Goal: Task Accomplishment & Management: Complete application form

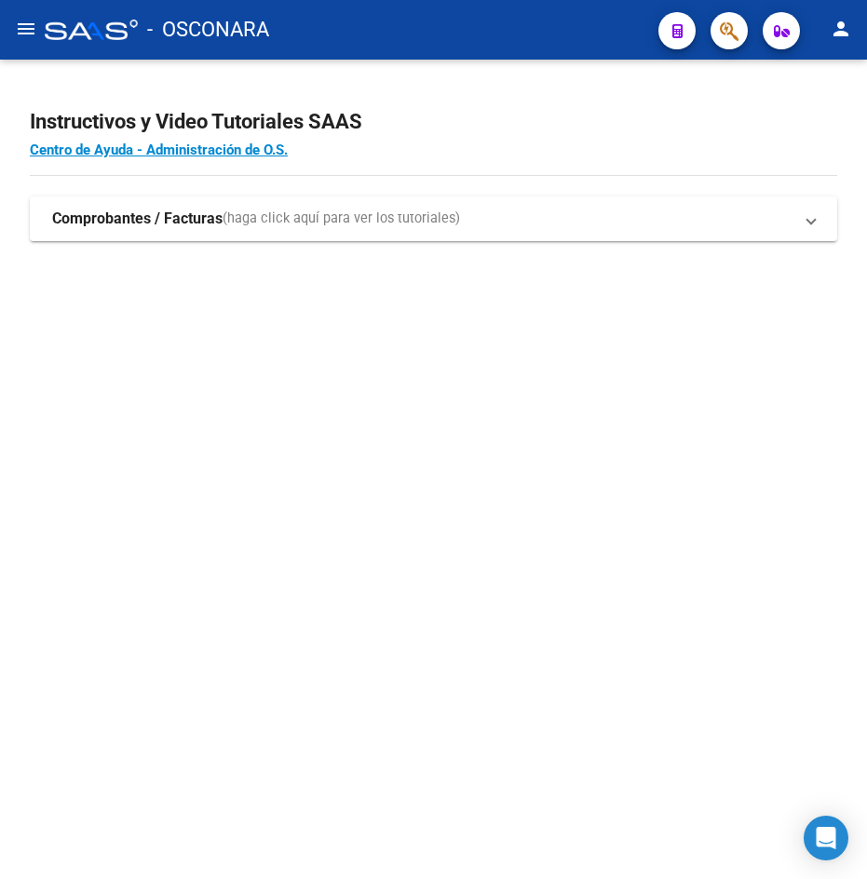
click at [29, 24] on mat-icon "menu" at bounding box center [26, 29] width 22 height 22
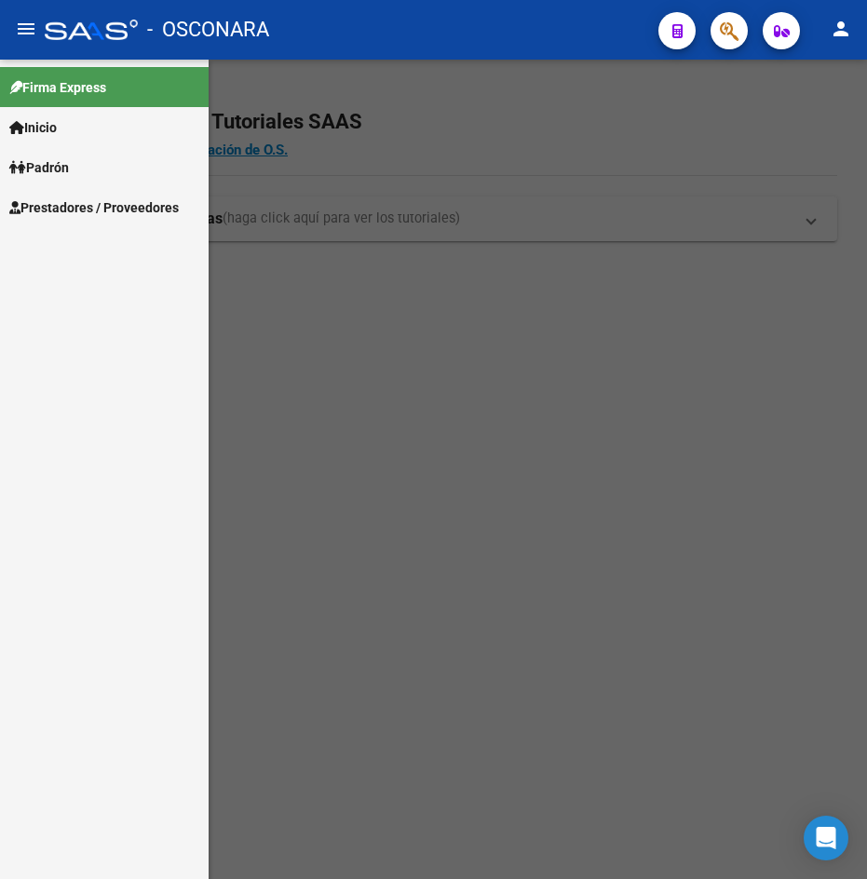
click at [133, 221] on link "Prestadores / Proveedores" at bounding box center [104, 207] width 209 height 40
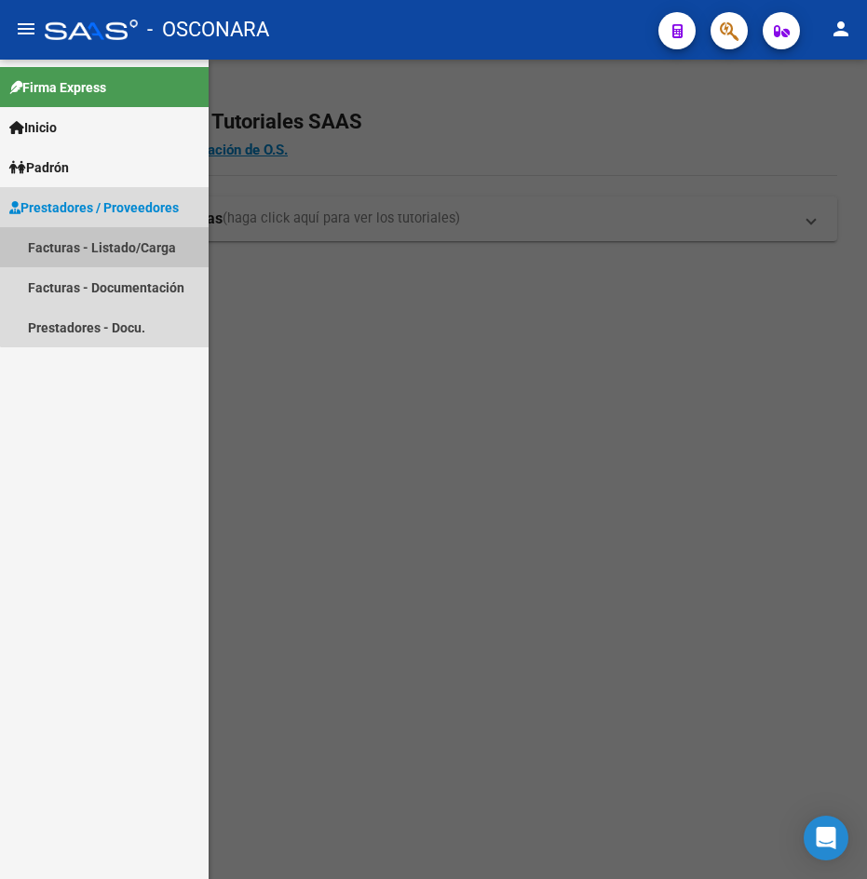
click at [142, 247] on link "Facturas - Listado/Carga" at bounding box center [104, 247] width 209 height 40
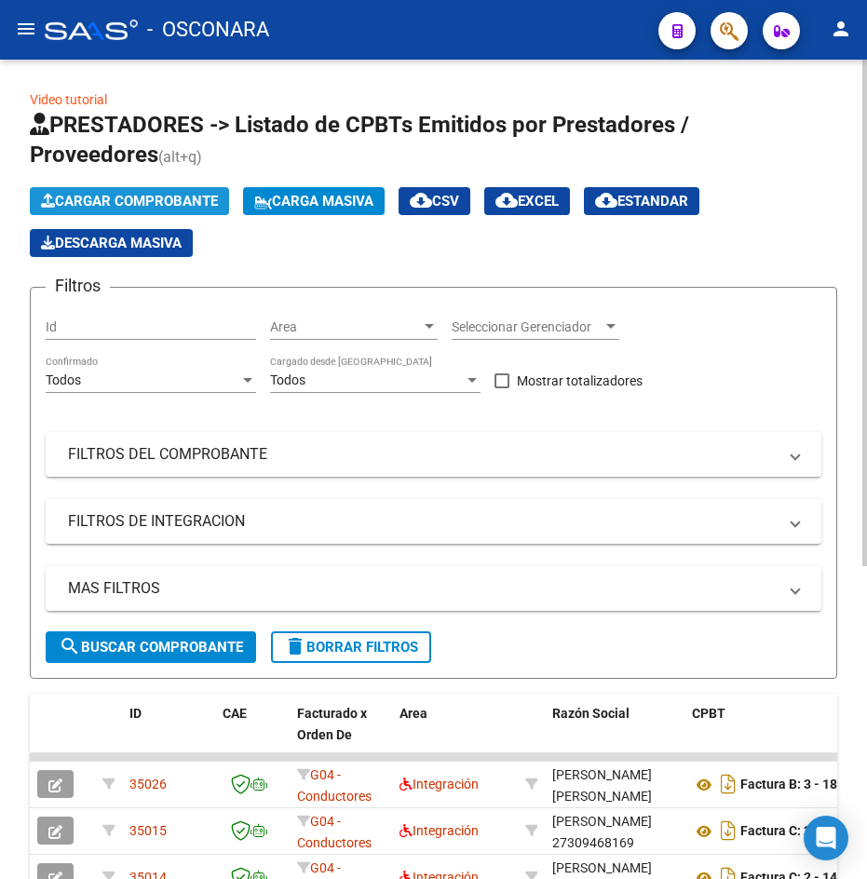
click at [155, 209] on span "Cargar Comprobante" at bounding box center [129, 201] width 177 height 17
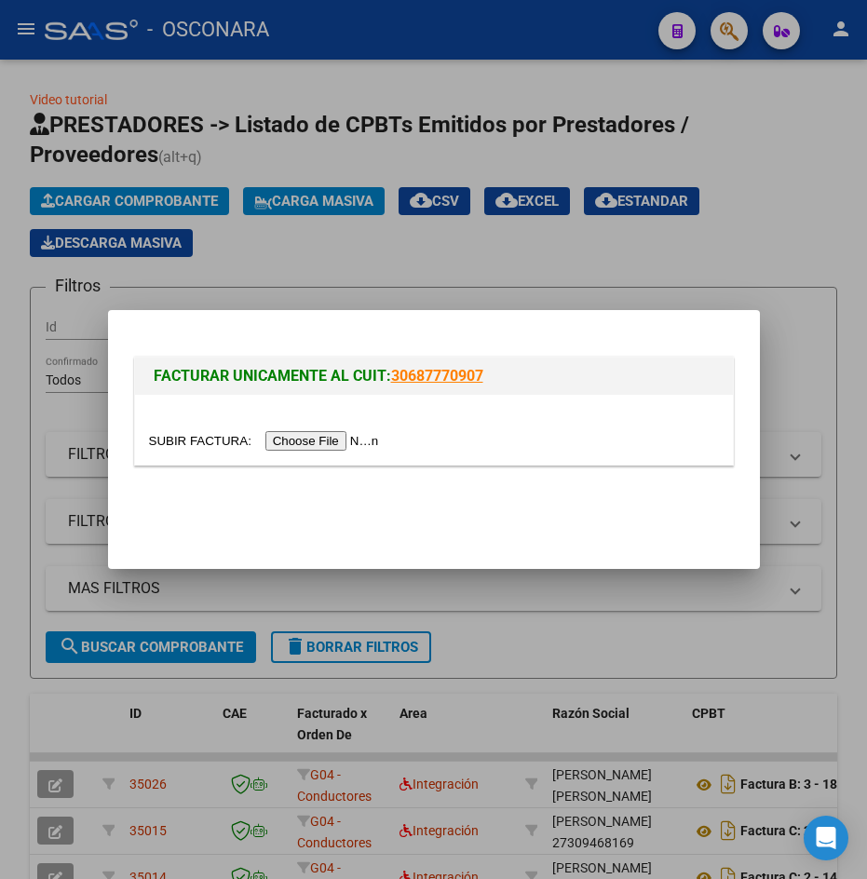
click at [372, 437] on input "file" at bounding box center [267, 441] width 236 height 20
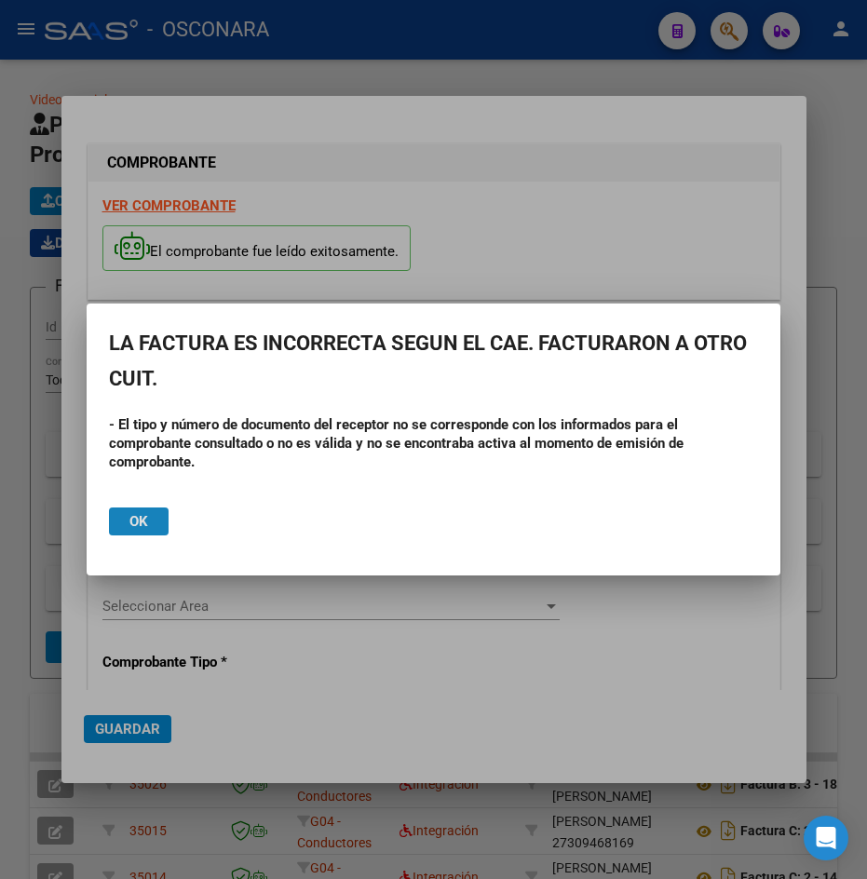
click at [135, 521] on span "Ok" at bounding box center [138, 521] width 19 height 17
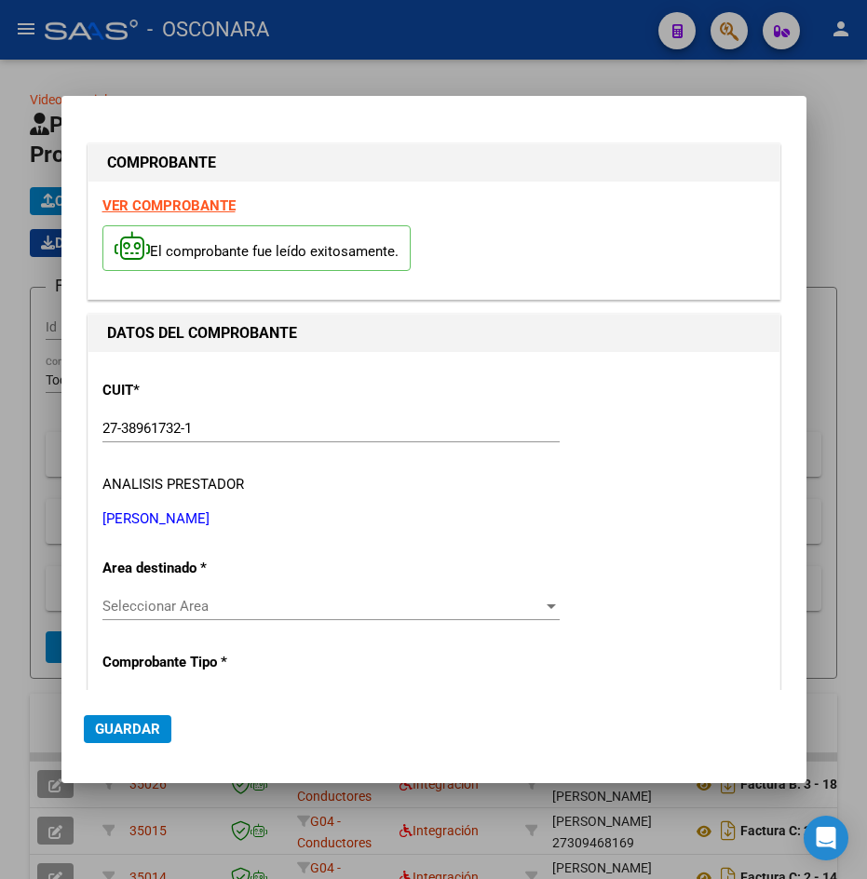
click at [174, 617] on div "Seleccionar Area Seleccionar Area" at bounding box center [330, 606] width 457 height 28
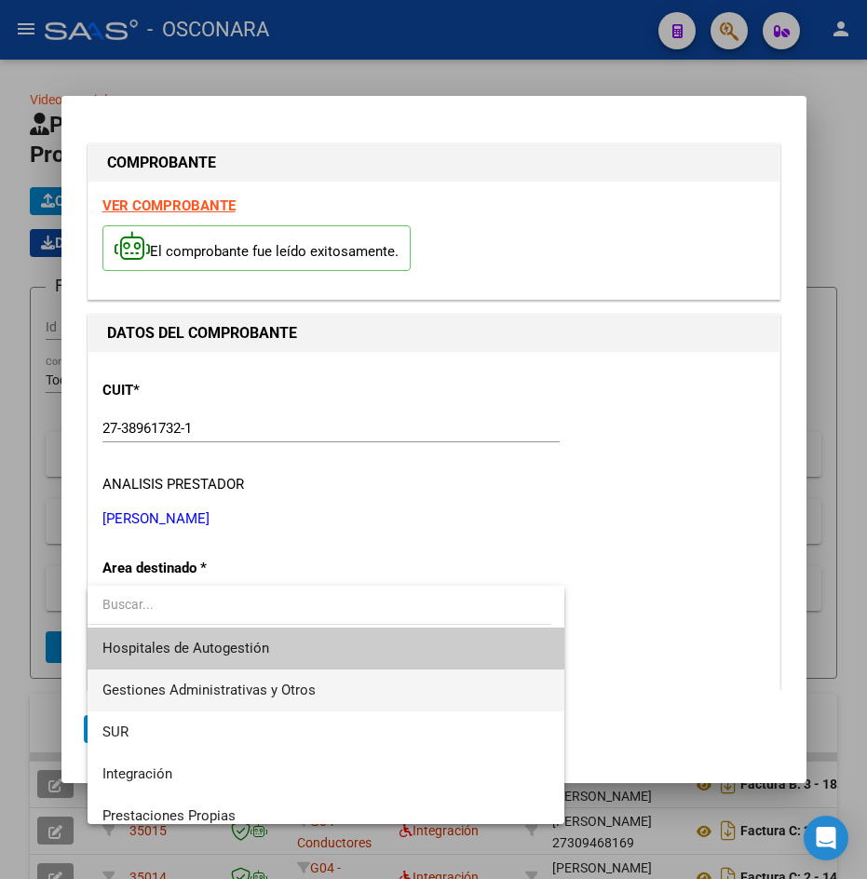
click at [193, 683] on span "Gestiones Administrativas y Otros" at bounding box center [208, 690] width 213 height 17
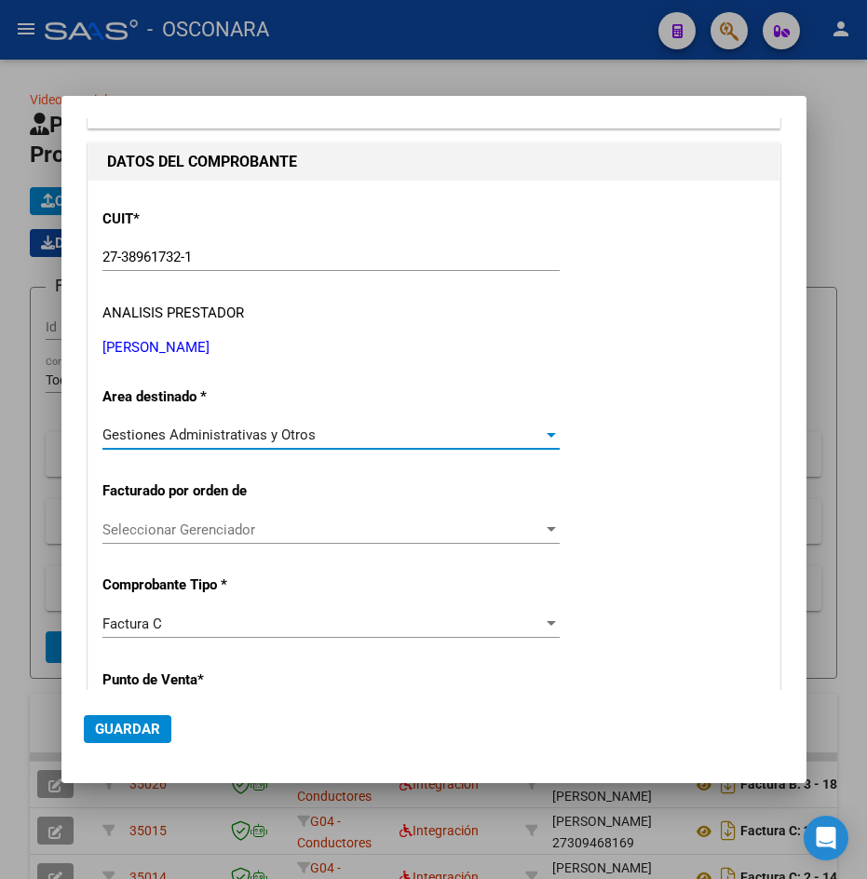
scroll to position [186, 0]
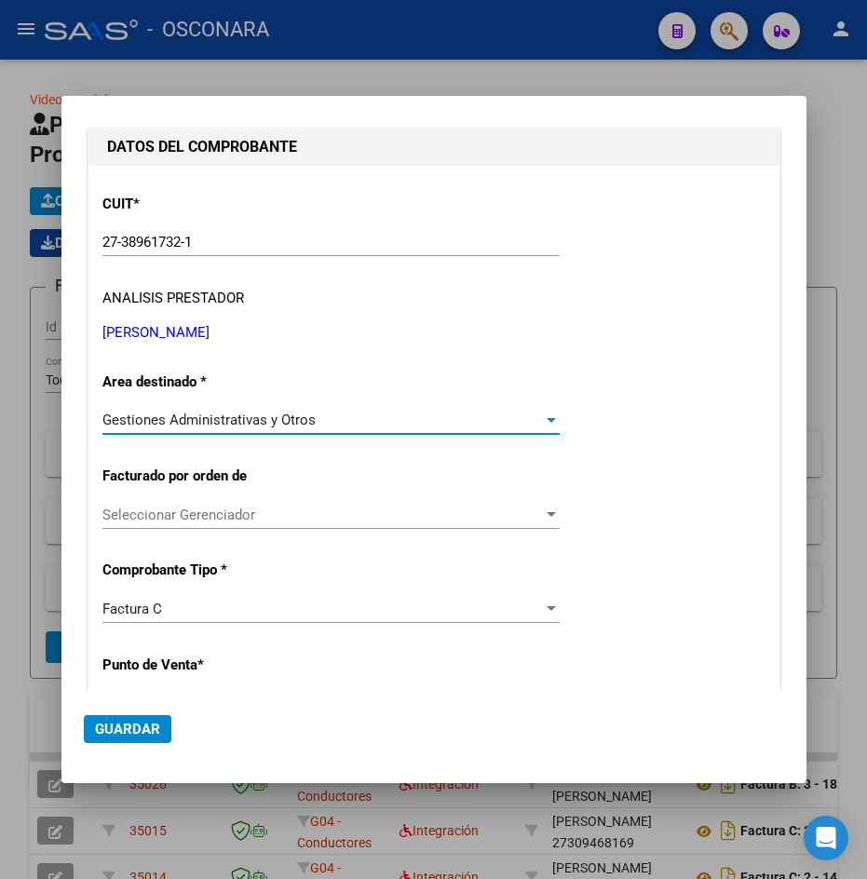
click at [222, 523] on div "Seleccionar Gerenciador Seleccionar Gerenciador" at bounding box center [330, 515] width 457 height 28
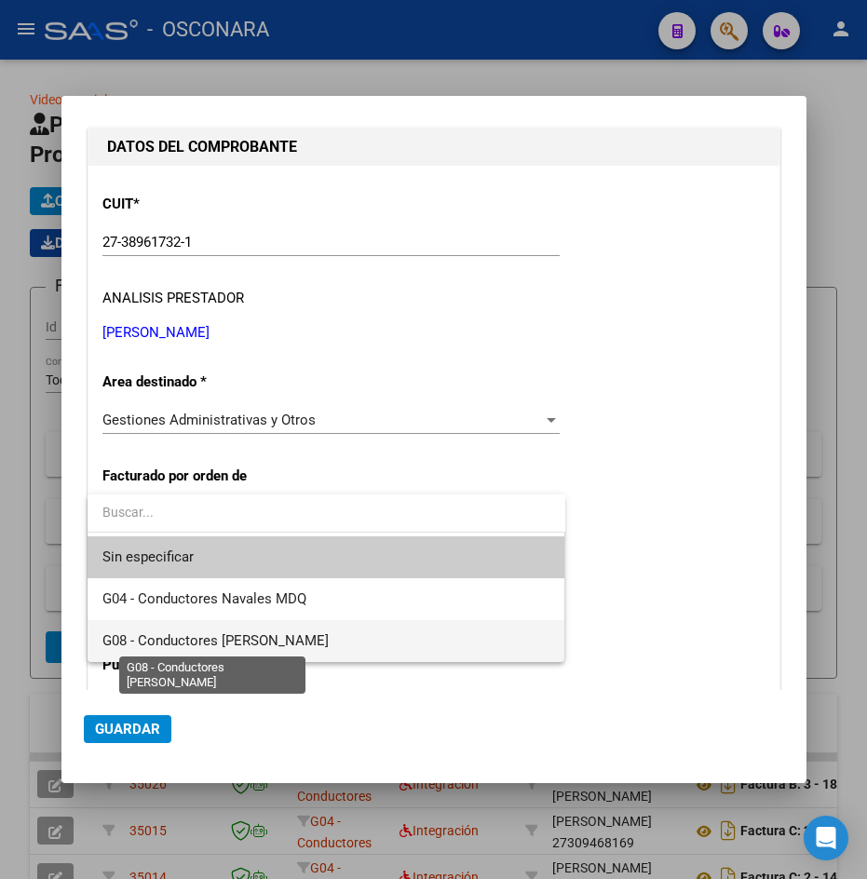
click at [227, 646] on span "G08 - Conductores [PERSON_NAME]" at bounding box center [215, 640] width 226 height 17
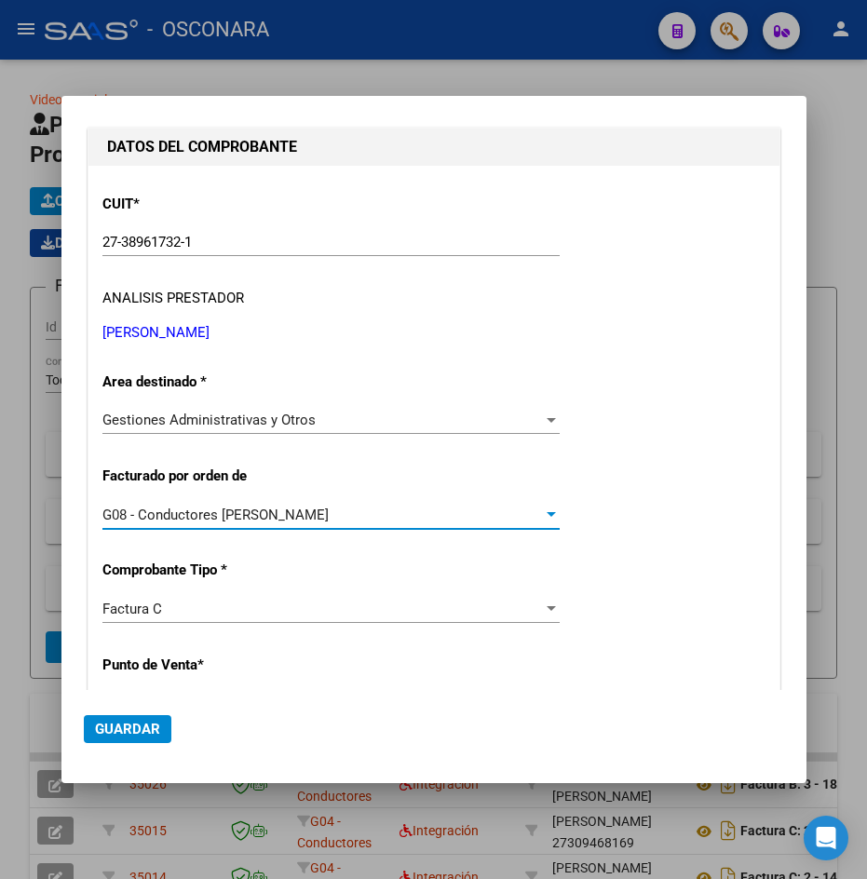
click at [243, 611] on div "Factura C" at bounding box center [322, 609] width 440 height 17
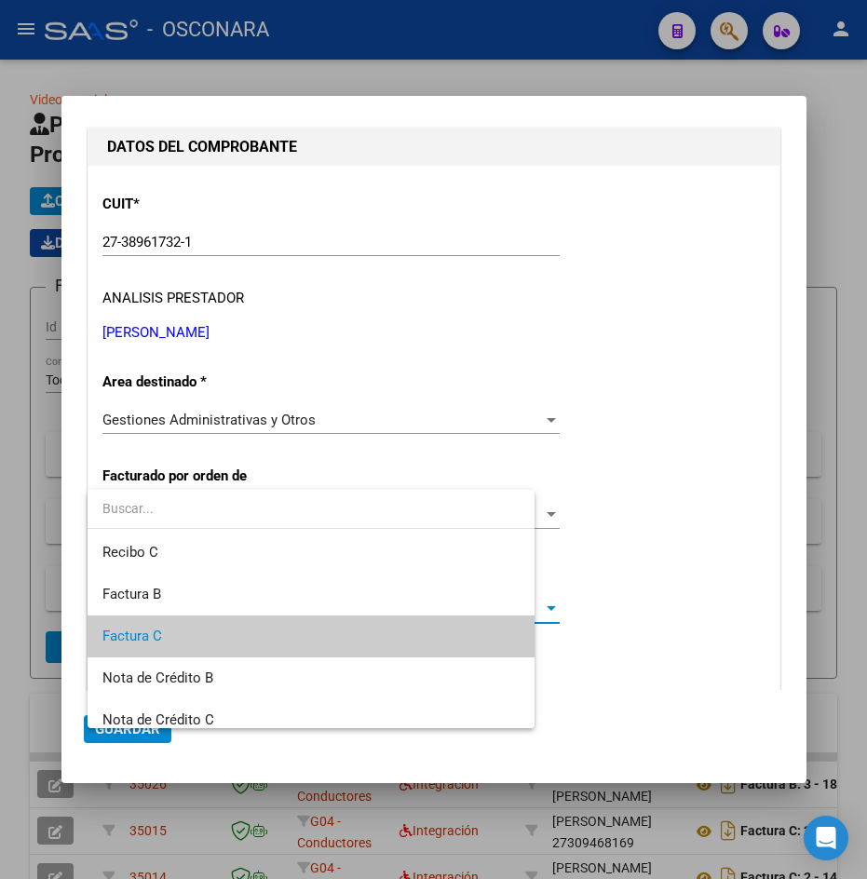
scroll to position [28, 0]
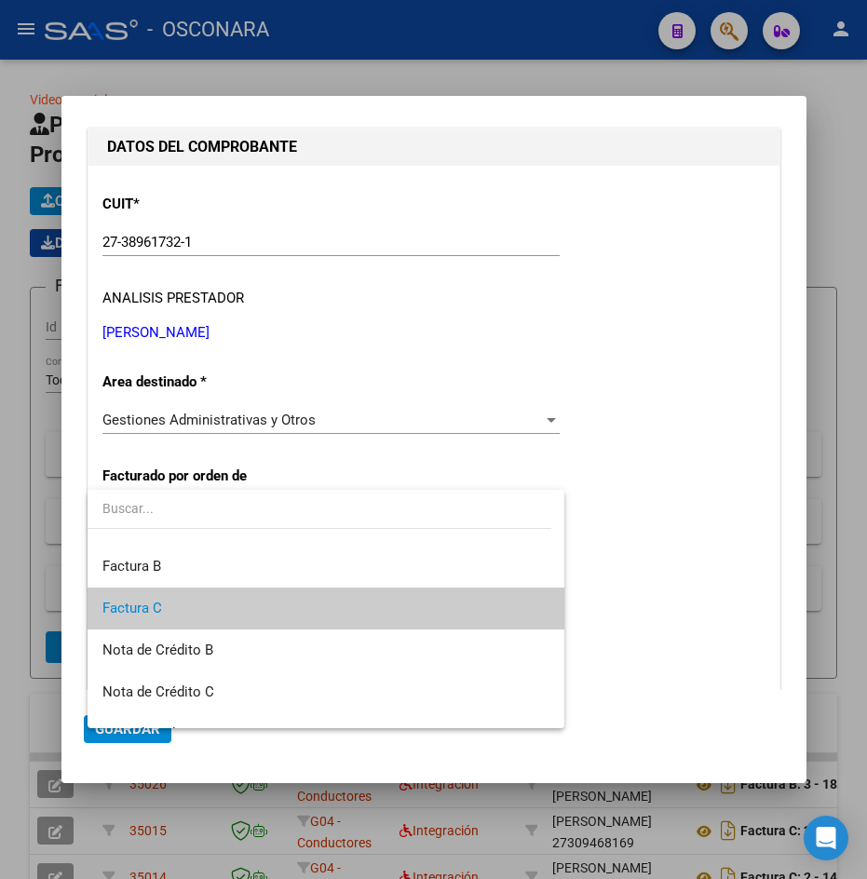
click at [626, 588] on div at bounding box center [433, 439] width 867 height 879
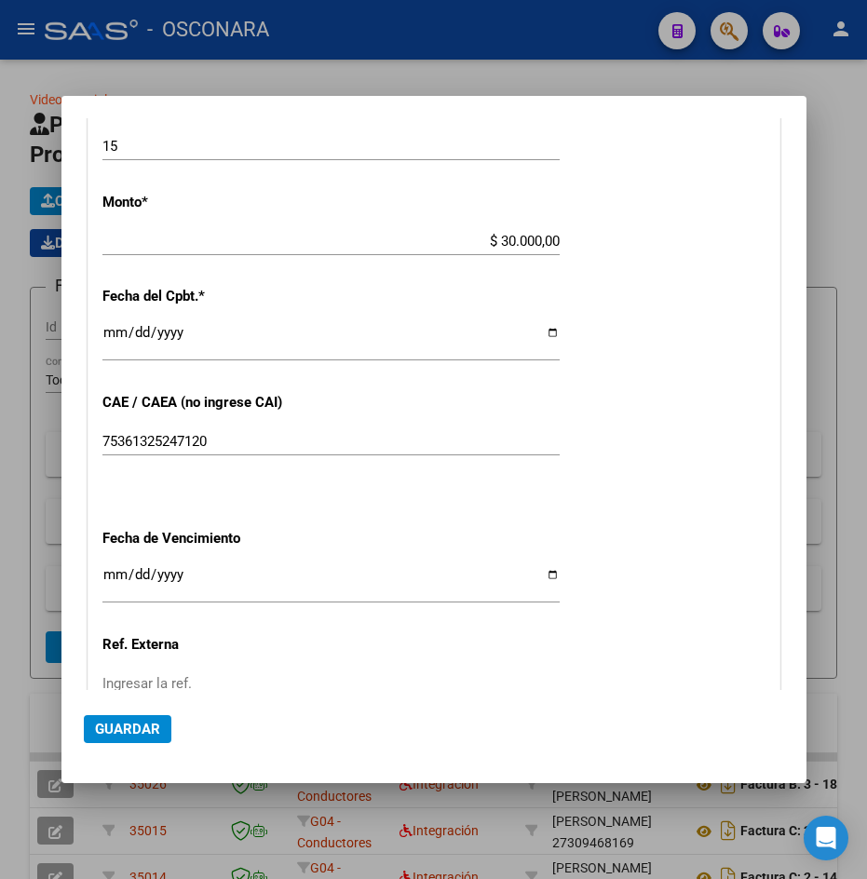
scroll to position [838, 0]
click at [106, 579] on input "Ingresar la fecha" at bounding box center [330, 581] width 457 height 30
type input "[DATE]"
click at [127, 733] on span "Guardar" at bounding box center [127, 729] width 65 height 17
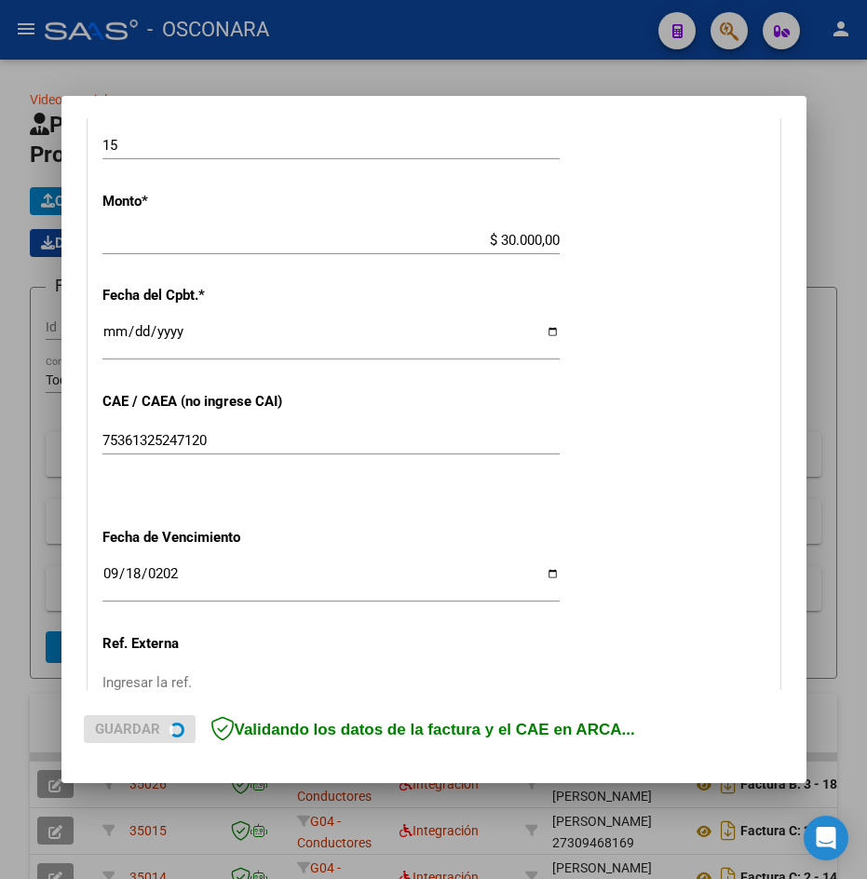
scroll to position [1032, 0]
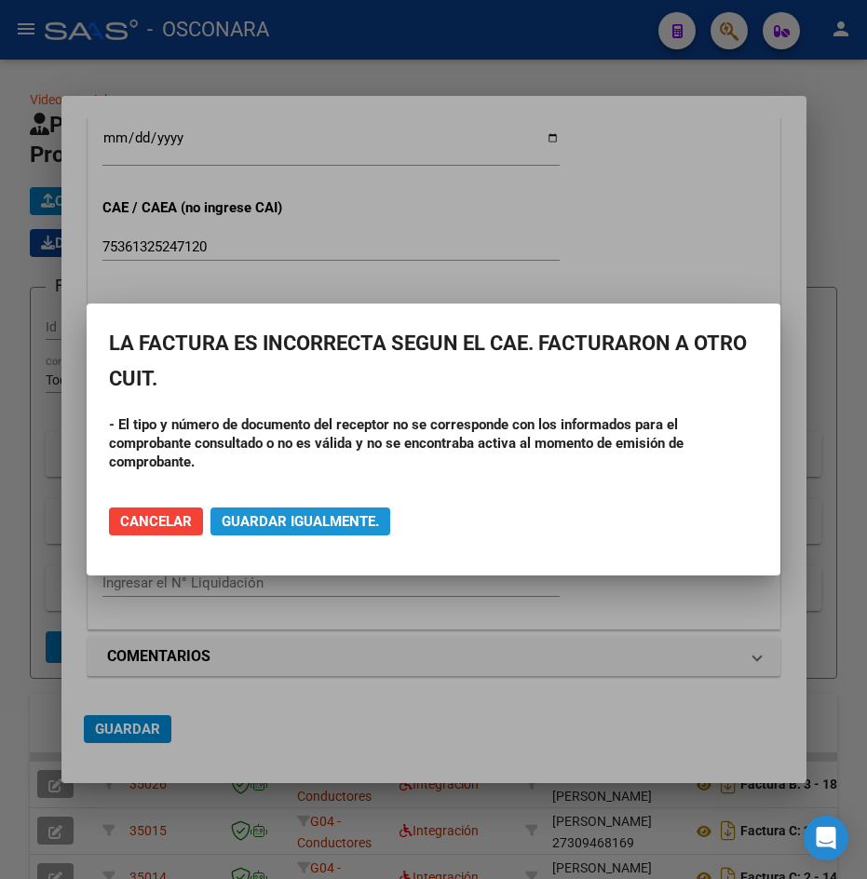
click at [292, 521] on span "Guardar igualmente." at bounding box center [300, 521] width 157 height 17
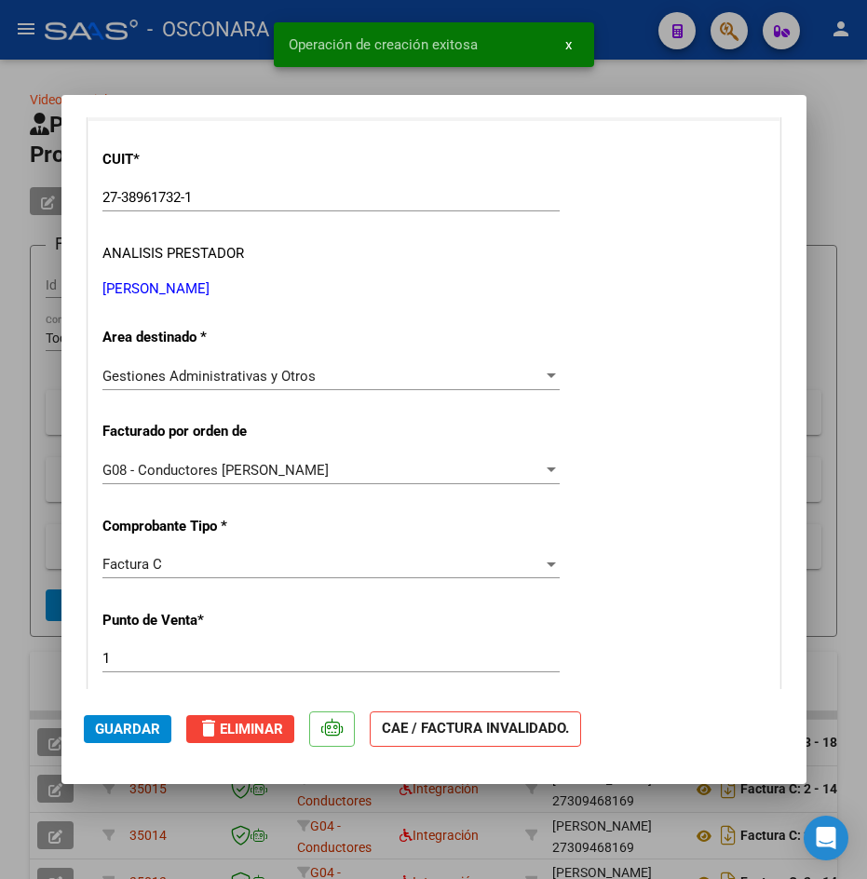
scroll to position [279, 0]
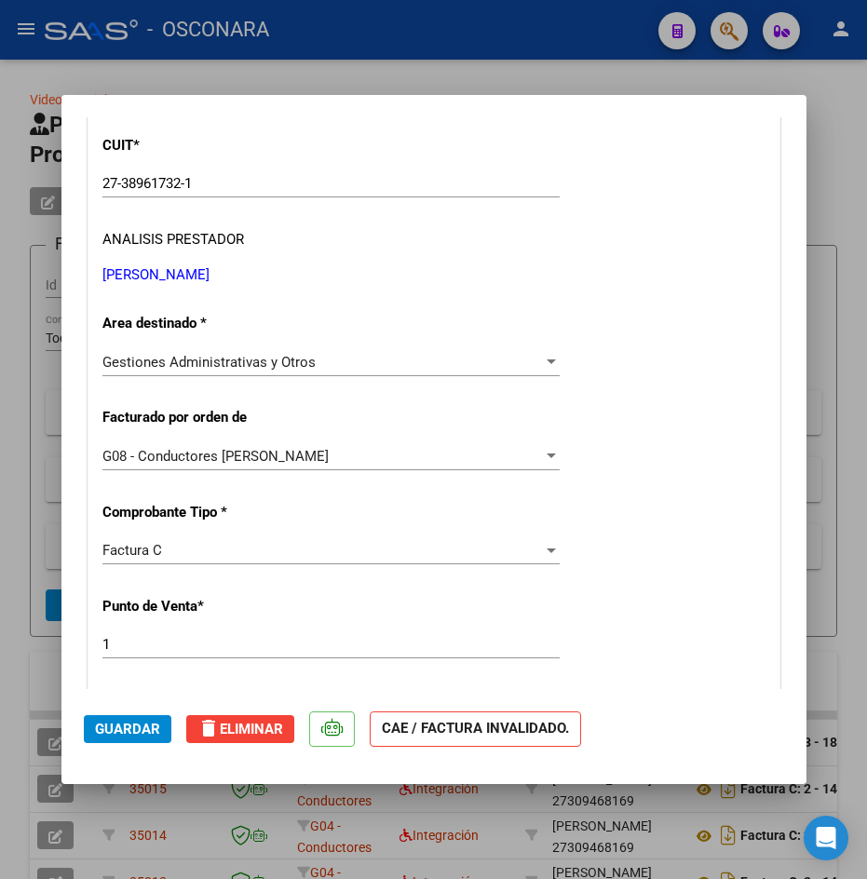
click at [142, 736] on span "Guardar" at bounding box center [127, 729] width 65 height 17
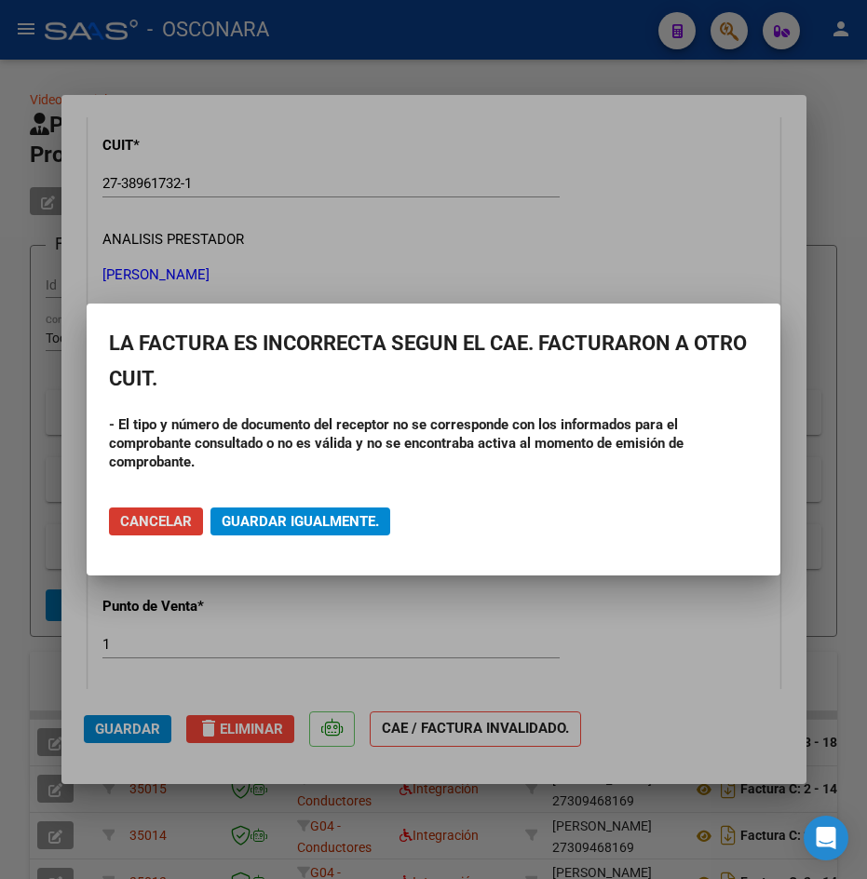
click at [308, 520] on span "Guardar igualmente." at bounding box center [300, 521] width 157 height 17
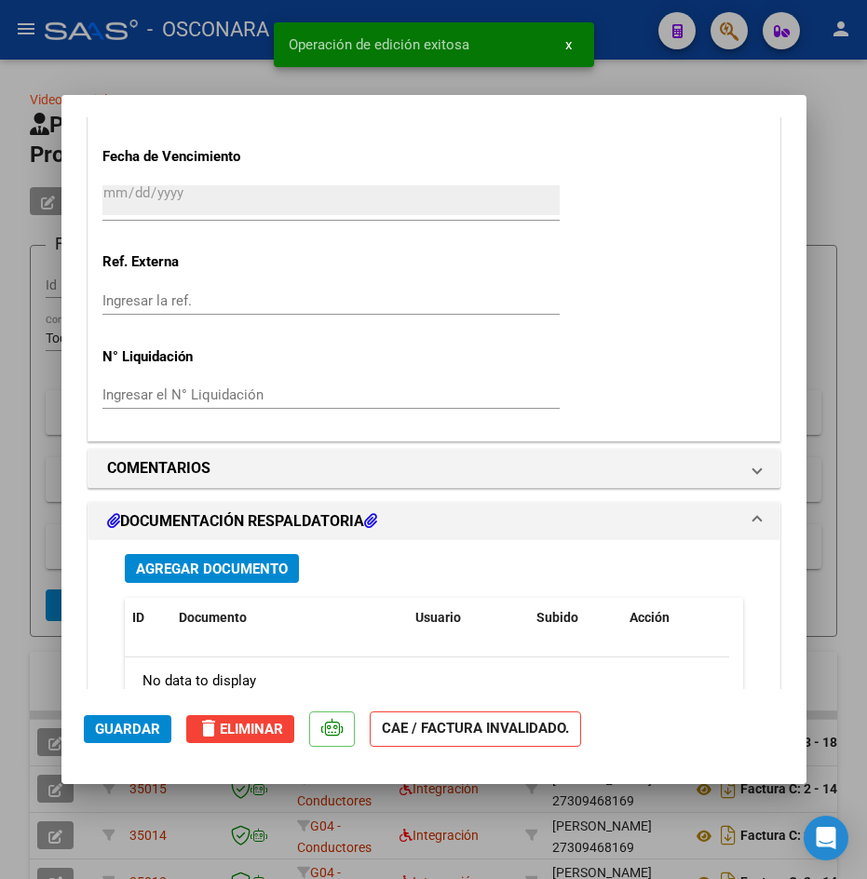
scroll to position [1531, 0]
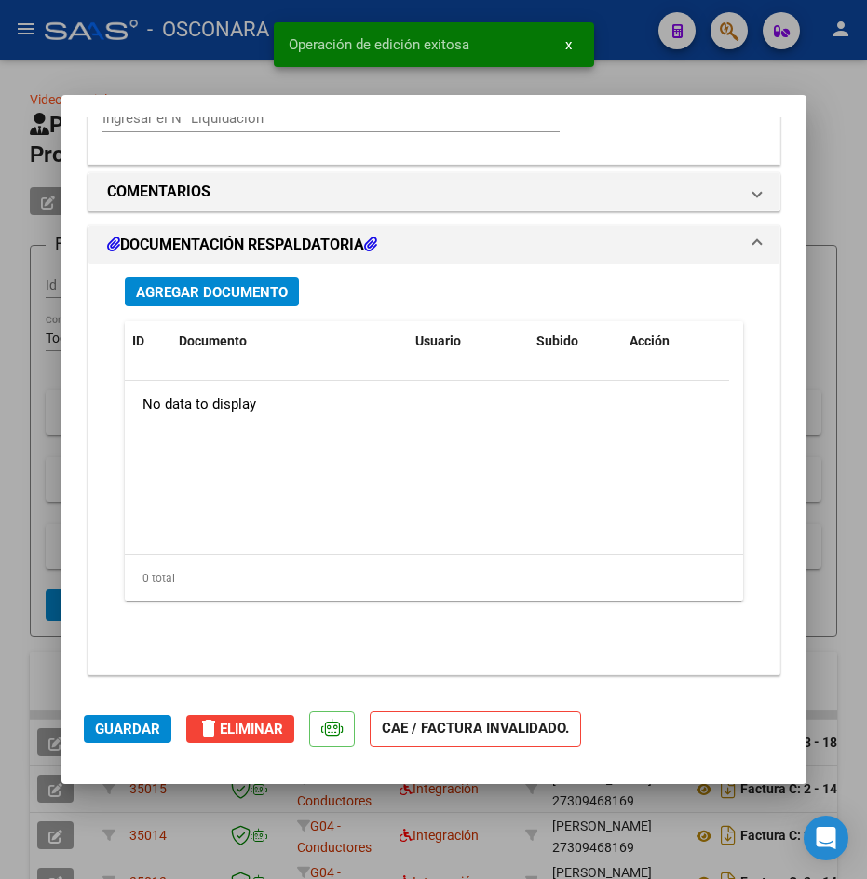
click at [236, 291] on span "Agregar Documento" at bounding box center [212, 292] width 152 height 17
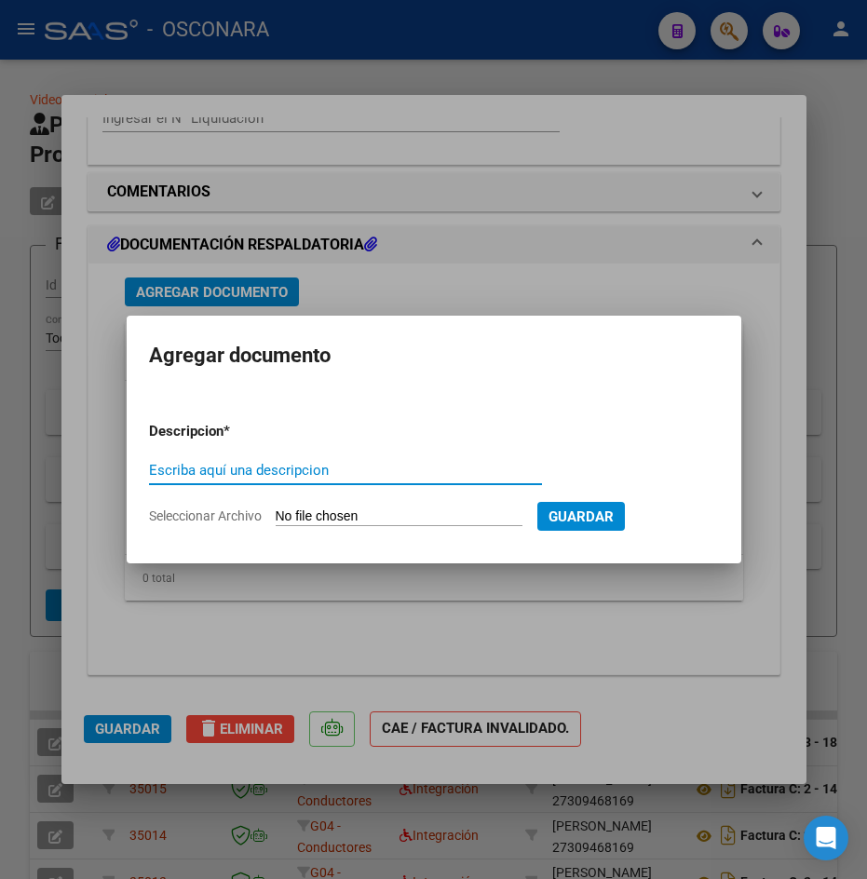
click at [522, 522] on input "Seleccionar Archivo" at bounding box center [399, 517] width 247 height 18
type input "C:\fakepath\27389617321_011_00001_00000015.pdf"
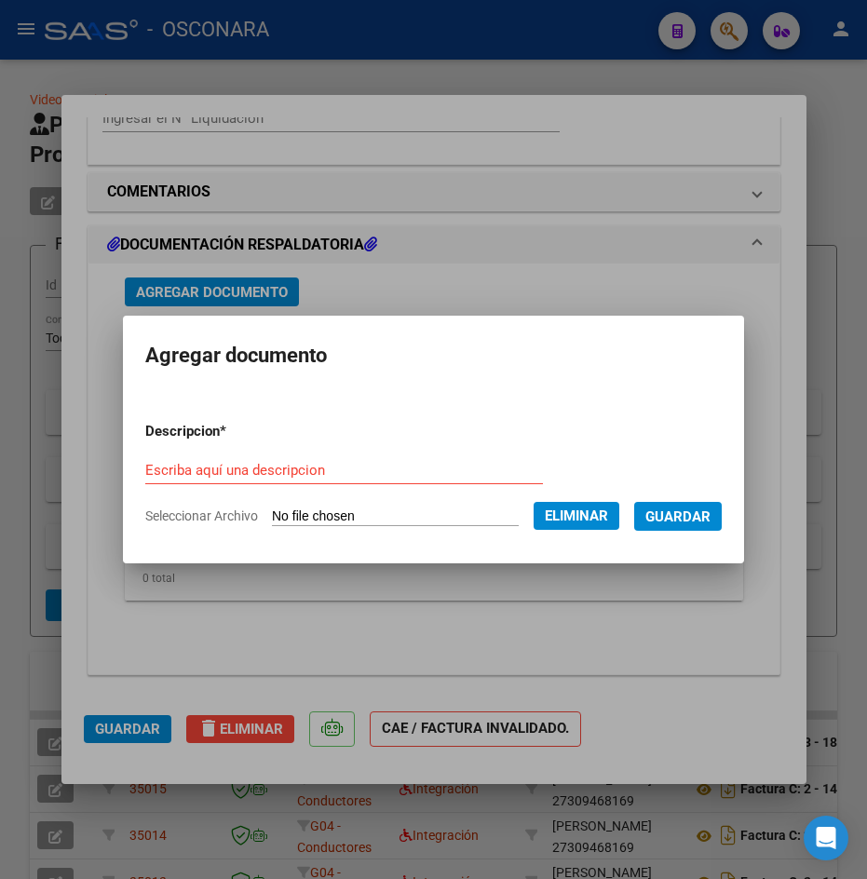
drag, startPoint x: 379, startPoint y: 449, endPoint x: 379, endPoint y: 466, distance: 16.8
click at [379, 461] on form "Descripcion * Escriba aquí una descripcion Seleccionar Archivo Eliminar Guardar" at bounding box center [433, 473] width 576 height 133
click at [377, 476] on input "Escriba aquí una descripcion" at bounding box center [344, 470] width 398 height 17
type input "factura"
click at [710, 516] on span "Guardar" at bounding box center [677, 516] width 65 height 17
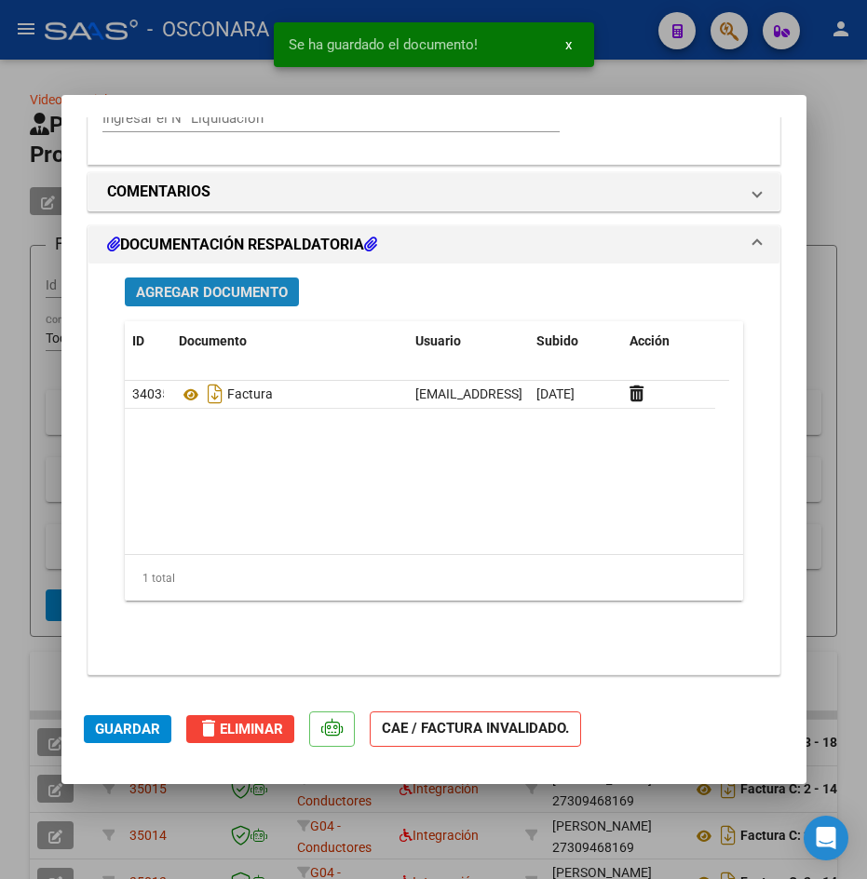
click at [226, 291] on span "Agregar Documento" at bounding box center [212, 292] width 152 height 17
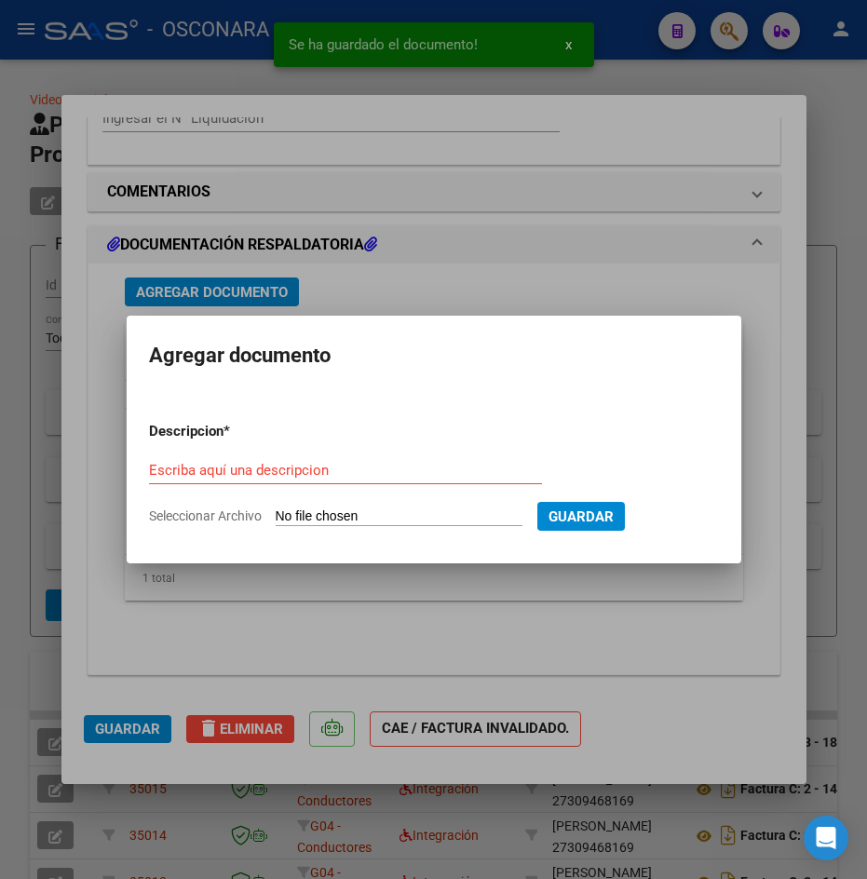
click at [352, 510] on input "Seleccionar Archivo" at bounding box center [399, 517] width 247 height 18
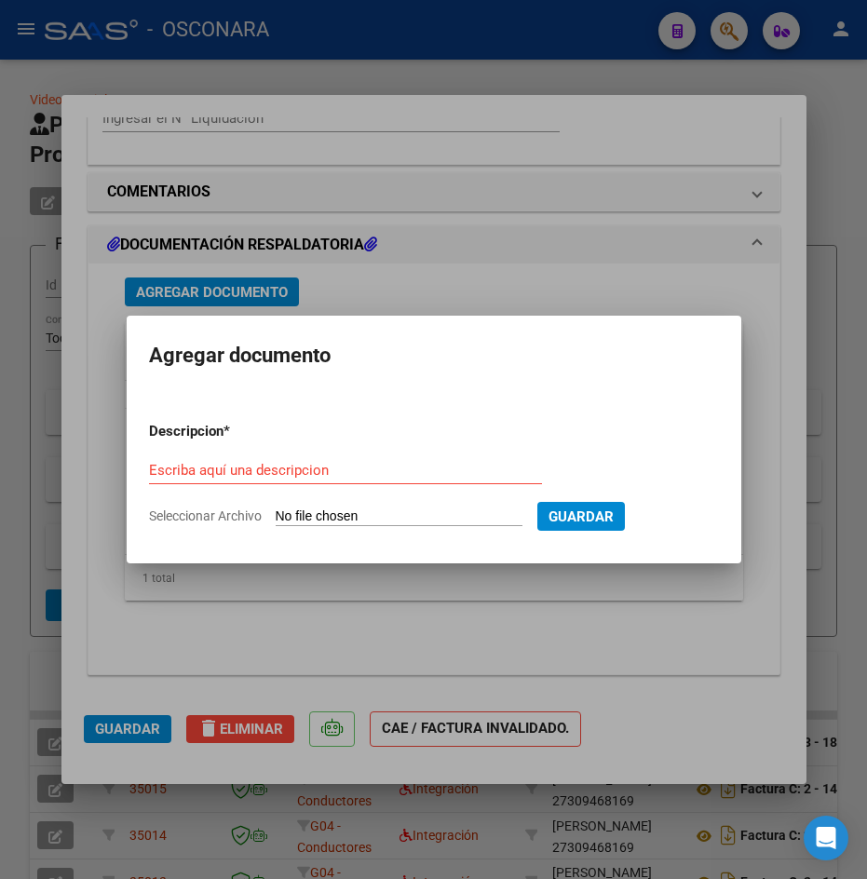
type input "C:\fakepath\Reportella [PERSON_NAME] - CBU.docx"
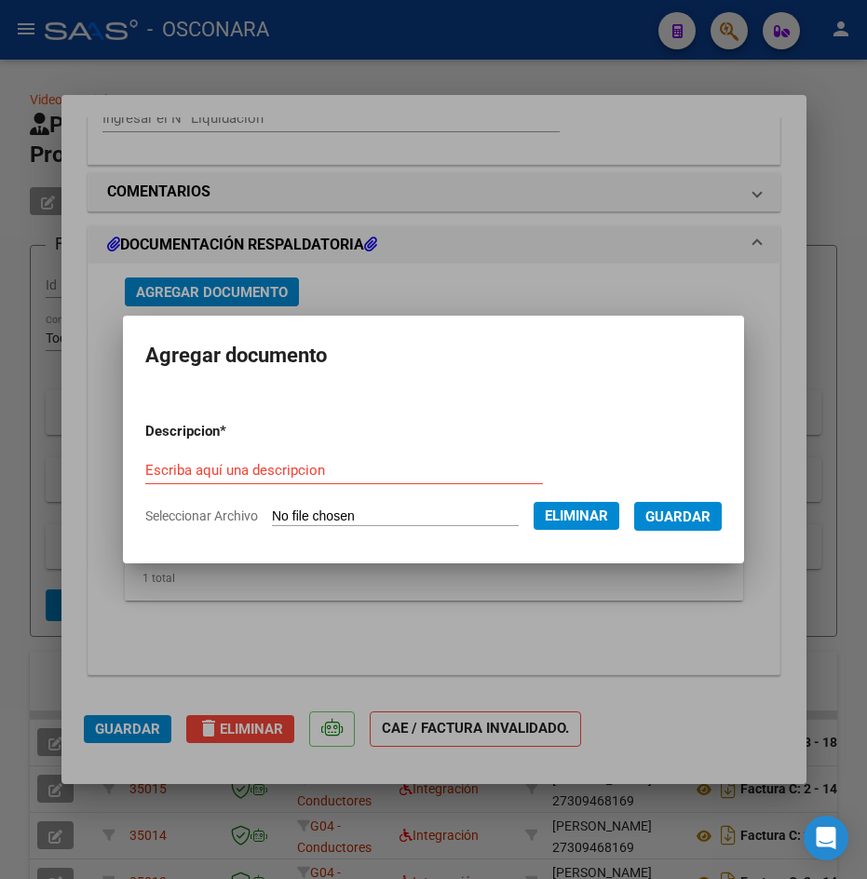
click at [478, 484] on div "Escriba aquí una descripcion" at bounding box center [344, 479] width 398 height 46
click at [476, 479] on div "Escriba aquí una descripcion" at bounding box center [344, 470] width 398 height 28
click at [476, 473] on input "Escriba aquí una descripcion" at bounding box center [344, 470] width 398 height 17
type input "reportella cbu"
click at [683, 508] on span "Guardar" at bounding box center [677, 516] width 65 height 17
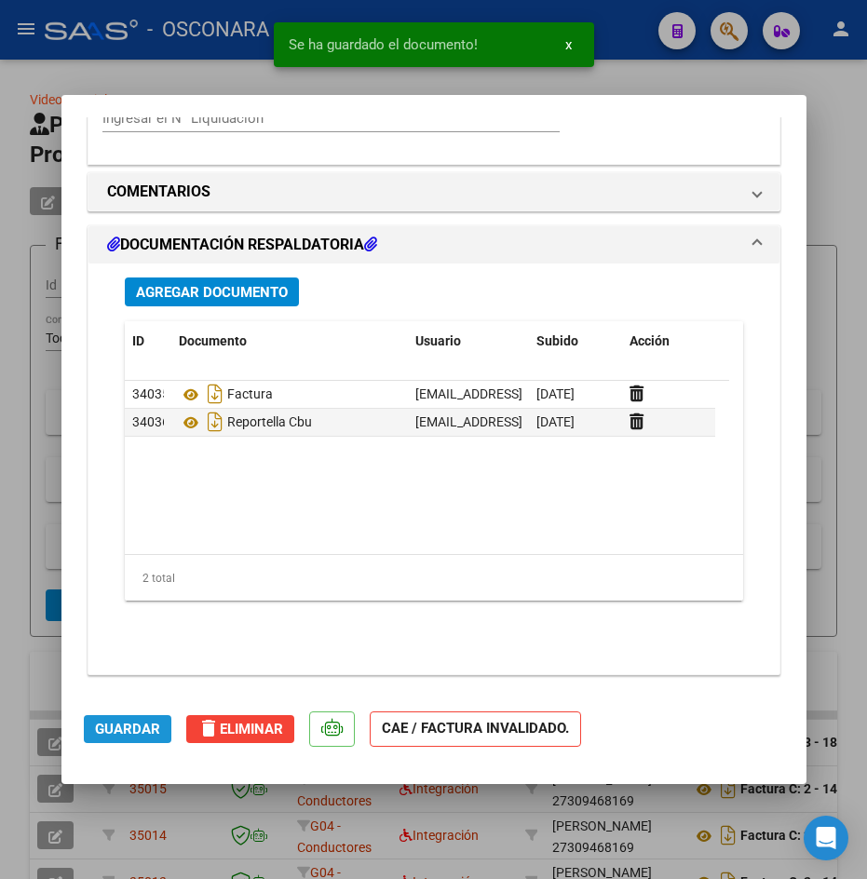
drag, startPoint x: 148, startPoint y: 731, endPoint x: 229, endPoint y: 718, distance: 82.1
click at [149, 731] on span "Guardar" at bounding box center [127, 729] width 65 height 17
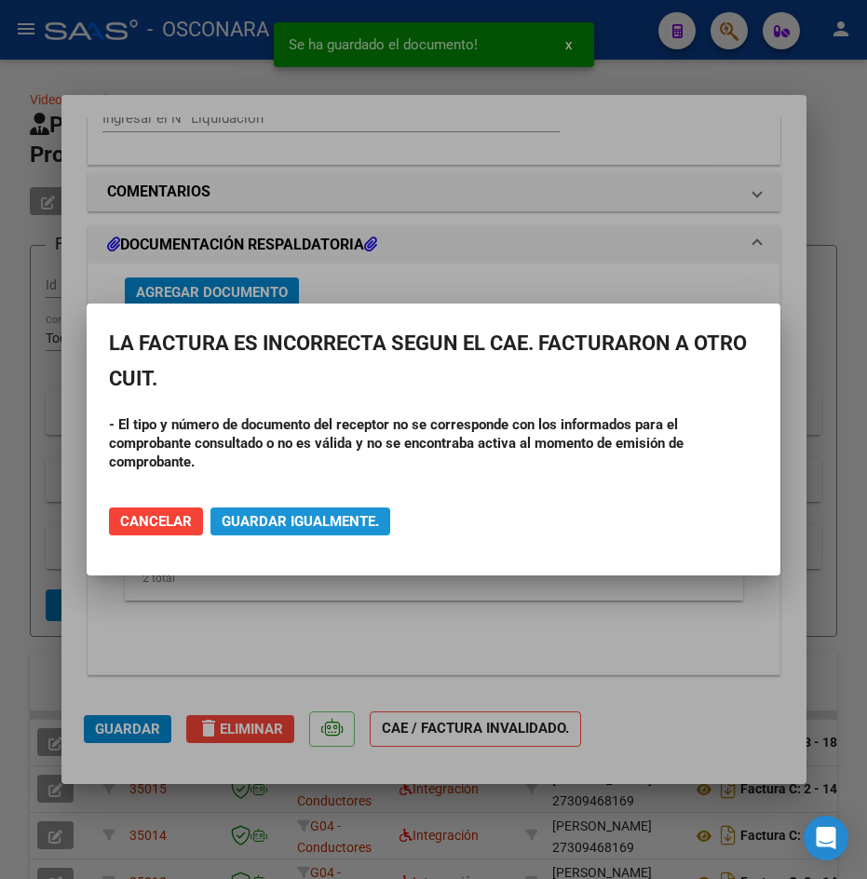
click at [241, 522] on span "Guardar igualmente." at bounding box center [300, 521] width 157 height 17
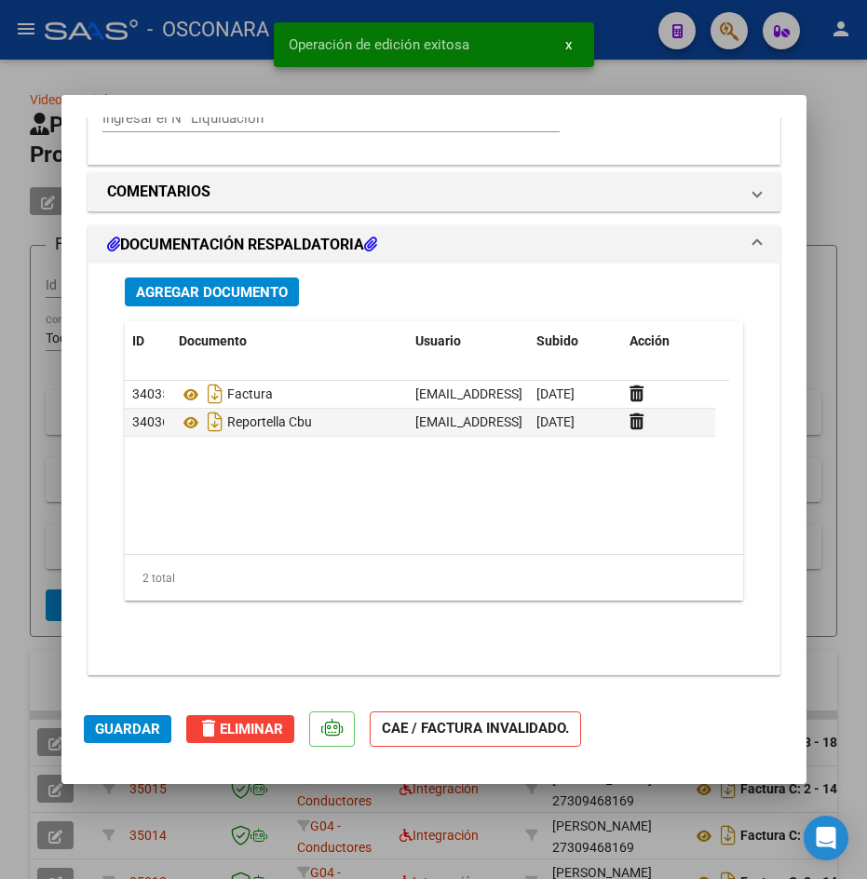
click at [154, 732] on span "Guardar" at bounding box center [127, 729] width 65 height 17
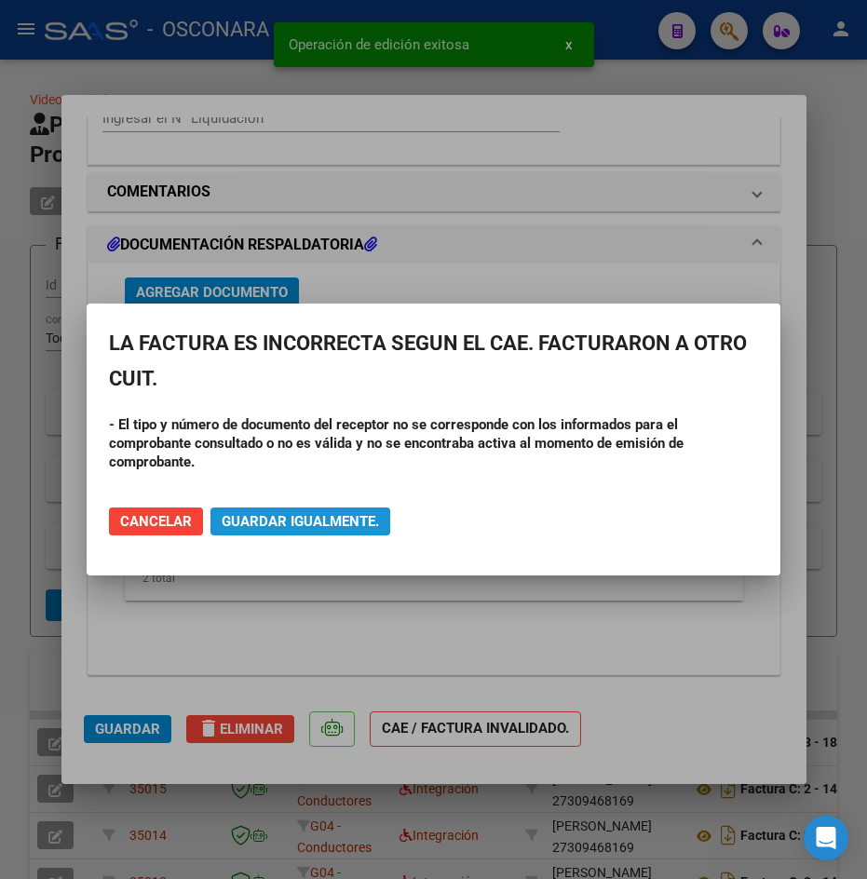
click at [312, 527] on span "Guardar igualmente." at bounding box center [300, 521] width 157 height 17
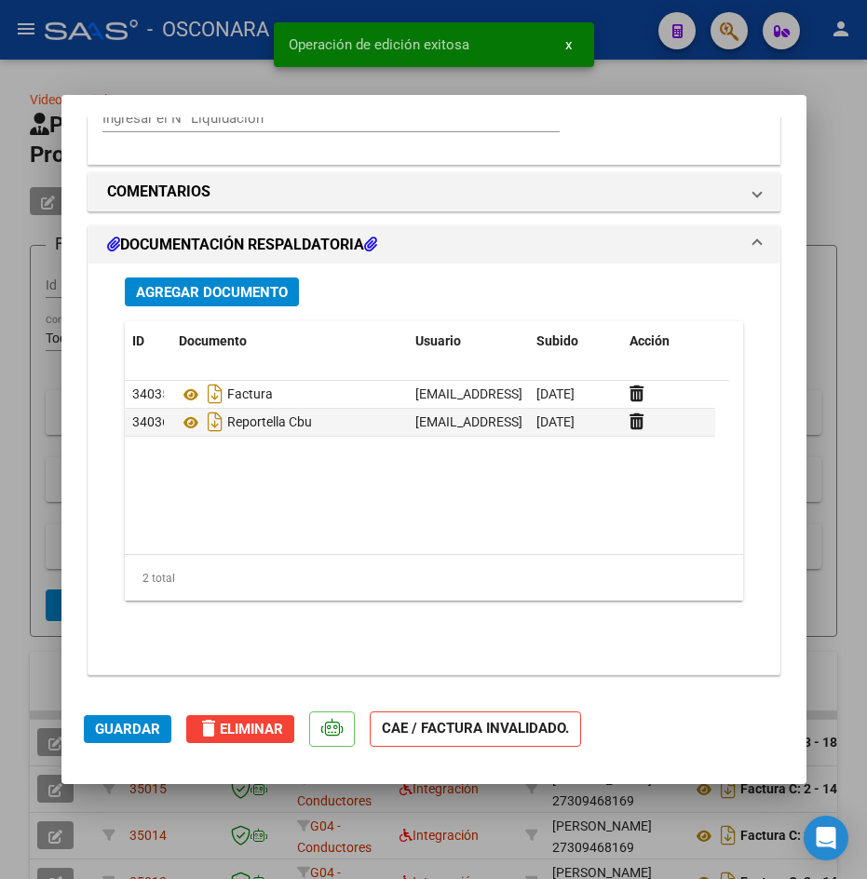
click at [572, 45] on button "x" at bounding box center [568, 45] width 36 height 34
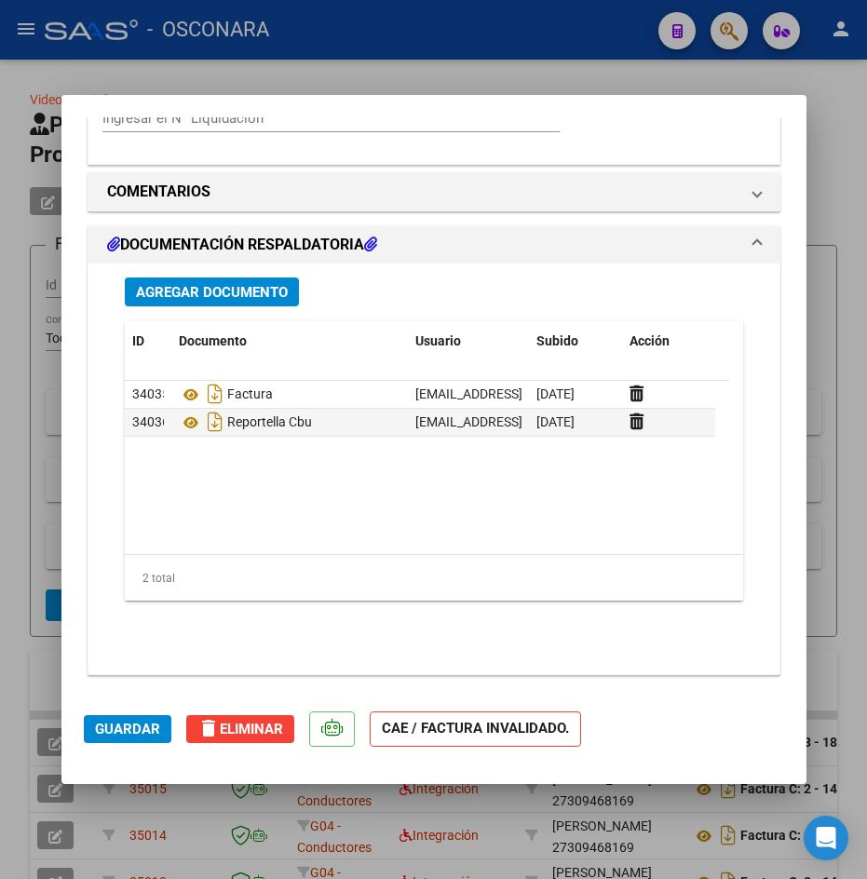
click at [572, 63] on div at bounding box center [433, 439] width 867 height 879
type input "$ 0,00"
